Goal: Transaction & Acquisition: Purchase product/service

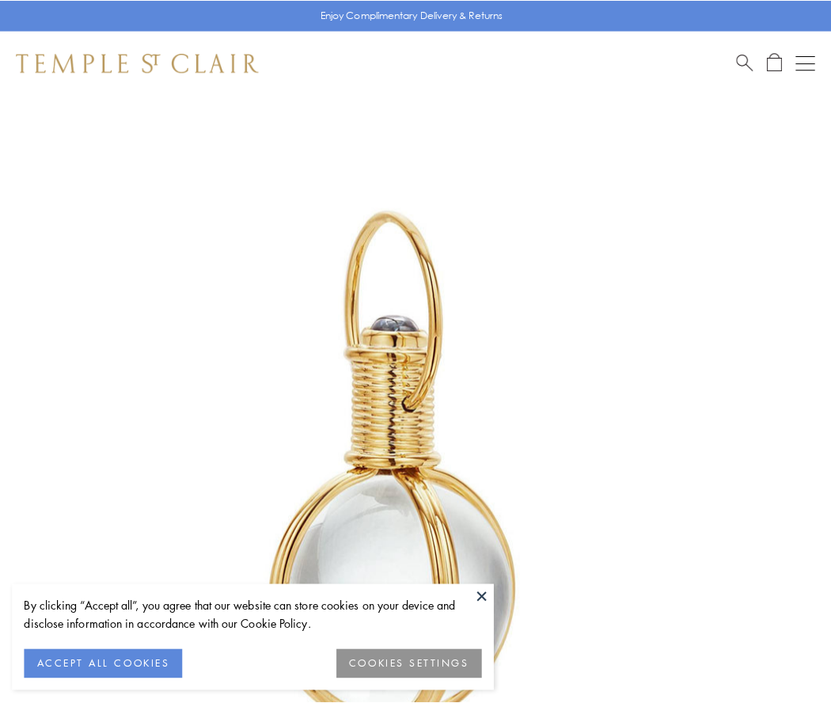
scroll to position [413, 0]
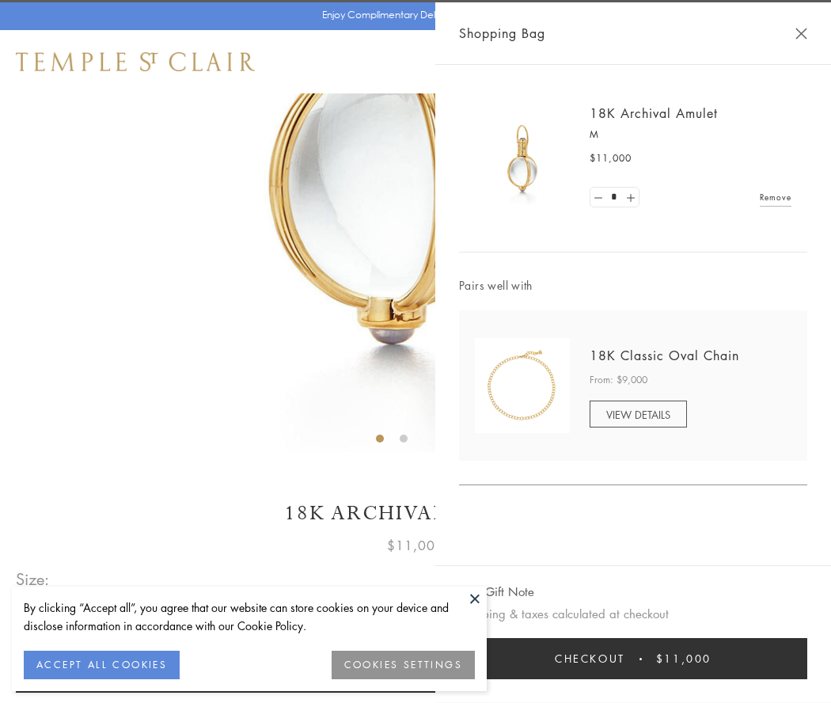
click at [633, 659] on button "Checkout $11,000" at bounding box center [633, 658] width 348 height 41
